Goal: Task Accomplishment & Management: Use online tool/utility

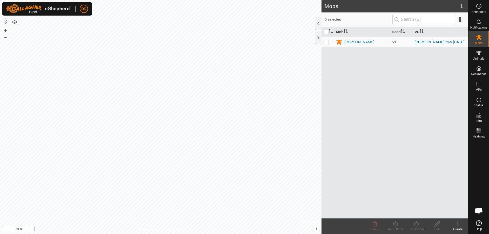
click at [459, 224] on icon at bounding box center [458, 224] width 4 height 0
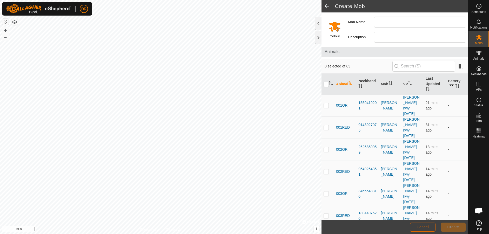
click at [422, 227] on span "Cancel" at bounding box center [423, 227] width 12 height 4
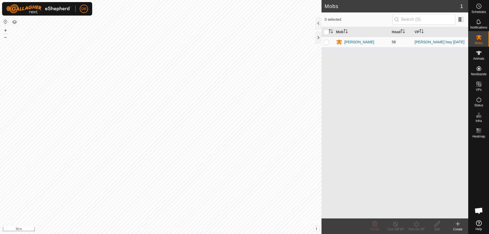
click at [327, 44] on p-checkbox at bounding box center [326, 42] width 5 height 4
checkbox input "true"
click at [458, 225] on icon at bounding box center [458, 224] width 0 height 4
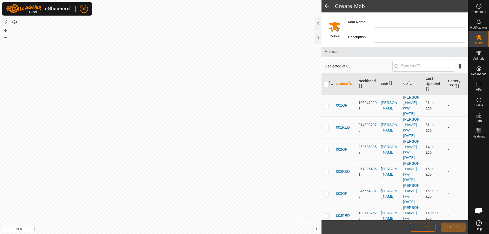
click at [430, 227] on button "Cancel" at bounding box center [423, 227] width 26 height 9
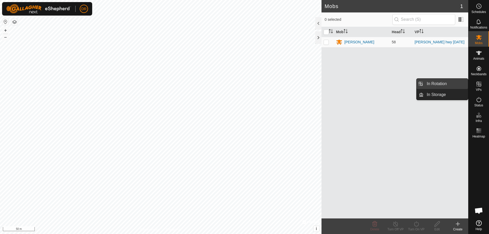
click at [437, 84] on link "In Rotation" at bounding box center [446, 84] width 44 height 10
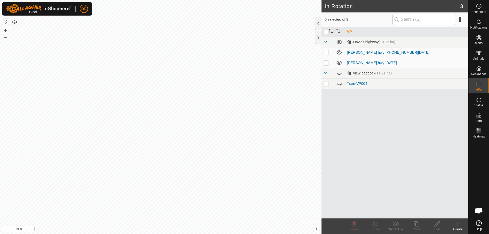
click at [457, 224] on icon at bounding box center [458, 224] width 4 height 0
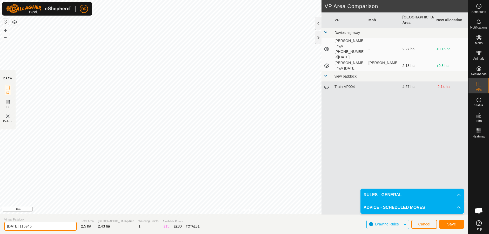
click at [46, 228] on input "[DATE] 115945" at bounding box center [40, 226] width 73 height 9
type input "2"
type input "[PERSON_NAME] HWY [PHONE_NUMBER][DATE]"
click at [454, 225] on span "Save" at bounding box center [451, 224] width 9 height 4
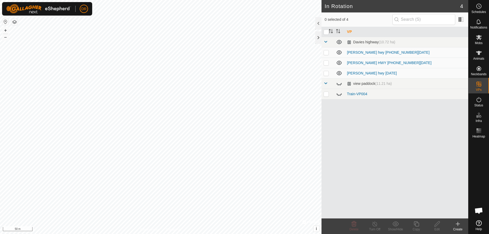
click at [384, 73] on td "[PERSON_NAME] hwy [DATE]" at bounding box center [406, 73] width 123 height 10
click at [354, 74] on link "[PERSON_NAME] hwy [DATE]" at bounding box center [372, 73] width 50 height 4
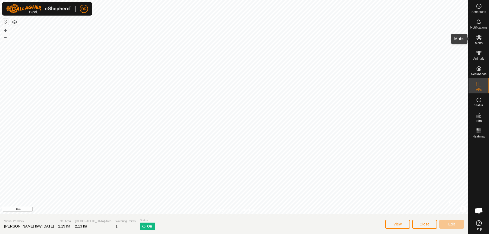
click at [480, 41] on icon at bounding box center [479, 37] width 6 height 6
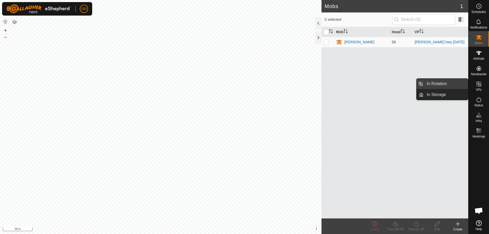
click at [447, 84] on link "In Rotation" at bounding box center [446, 84] width 44 height 10
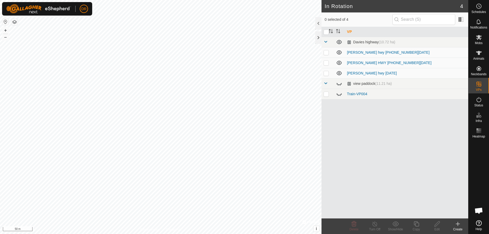
click at [325, 96] on p-checkbox at bounding box center [326, 94] width 5 height 4
checkbox input "true"
click at [327, 76] on td at bounding box center [328, 73] width 12 height 10
checkbox input "true"
click at [460, 226] on icon at bounding box center [458, 224] width 6 height 6
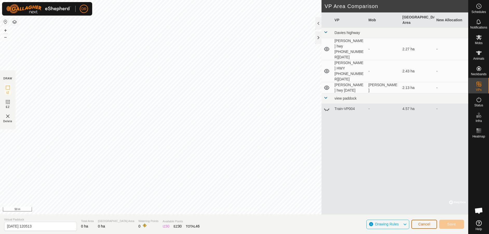
click at [428, 224] on span "Cancel" at bounding box center [424, 224] width 12 height 4
